Goal: Find specific page/section: Find specific page/section

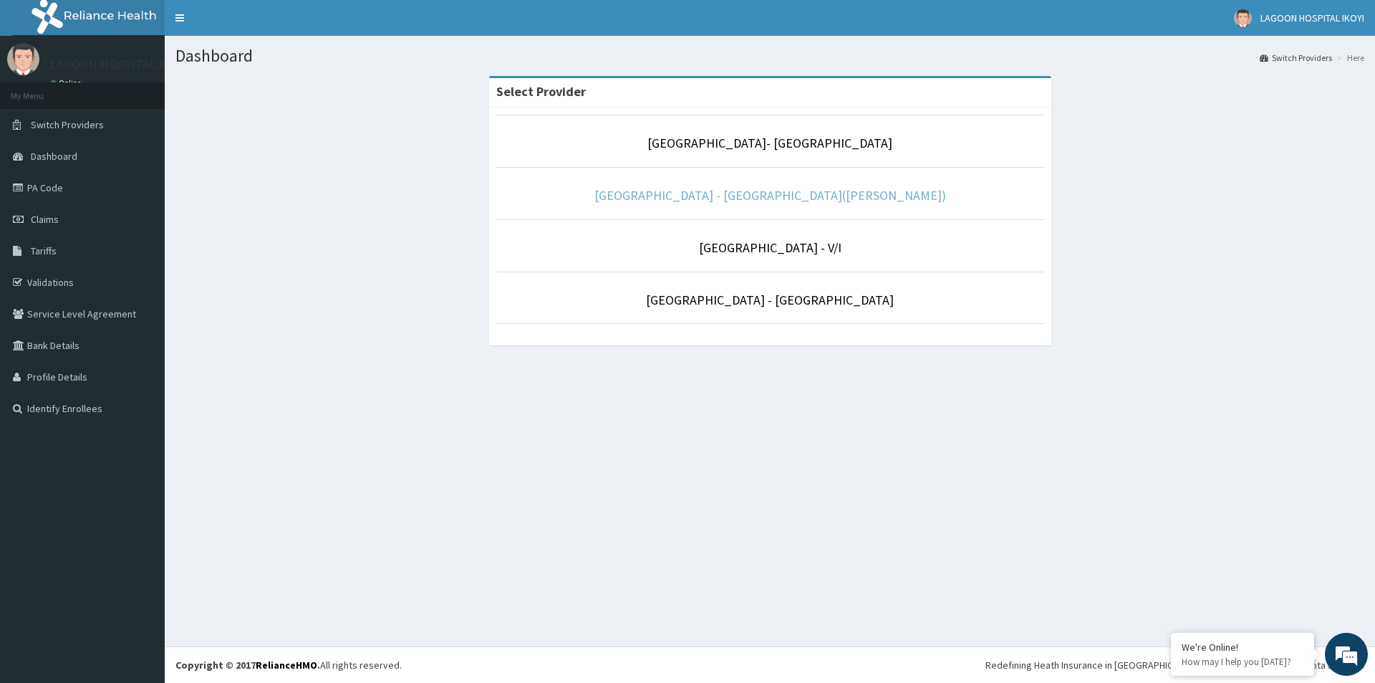
click at [733, 194] on link "[GEOGRAPHIC_DATA] - [GEOGRAPHIC_DATA]([PERSON_NAME])" at bounding box center [771, 195] width 352 height 16
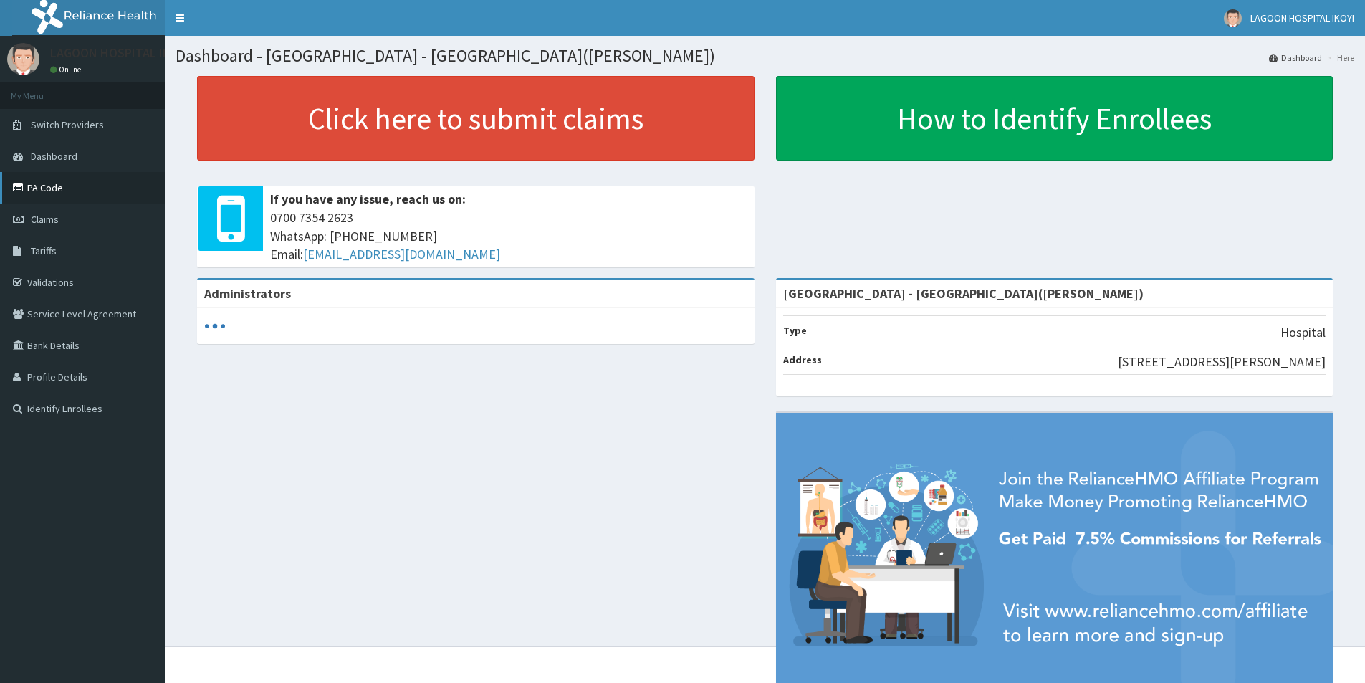
click at [48, 191] on link "PA Code" at bounding box center [82, 188] width 165 height 32
